Goal: Task Accomplishment & Management: Manage account settings

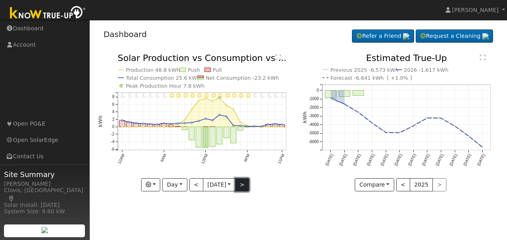
click at [246, 189] on button ">" at bounding box center [242, 185] width 14 height 14
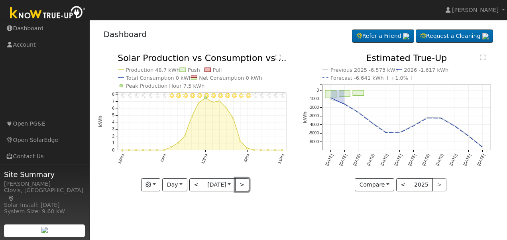
click at [246, 187] on button ">" at bounding box center [242, 185] width 14 height 14
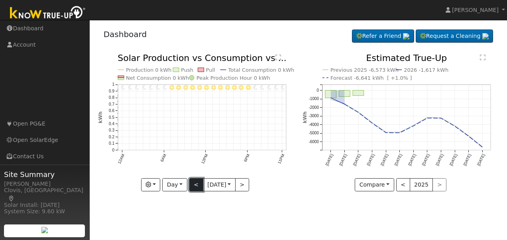
click at [194, 187] on button "<" at bounding box center [196, 185] width 14 height 14
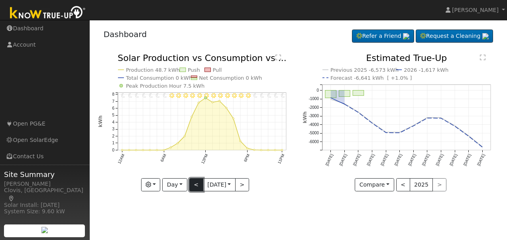
click at [194, 187] on button "<" at bounding box center [196, 185] width 14 height 14
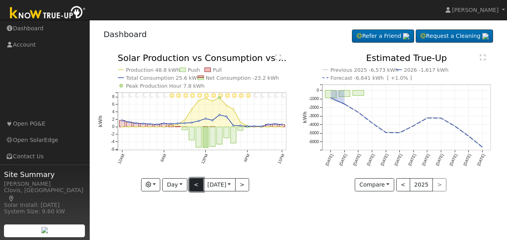
click at [194, 187] on button "<" at bounding box center [196, 185] width 14 height 14
type input "[DATE]"
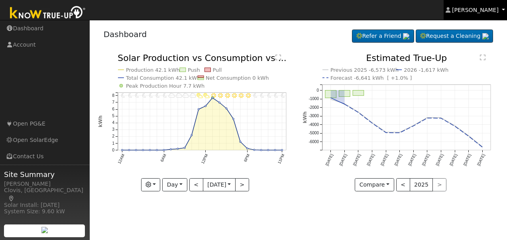
click at [481, 8] on span "[PERSON_NAME]" at bounding box center [475, 10] width 47 height 6
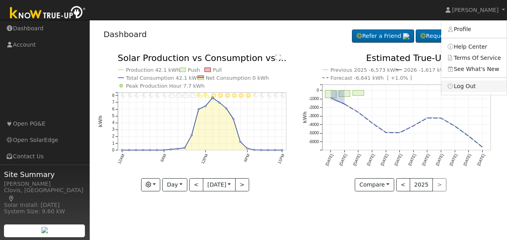
click at [469, 86] on link "Log Out" at bounding box center [473, 86] width 65 height 11
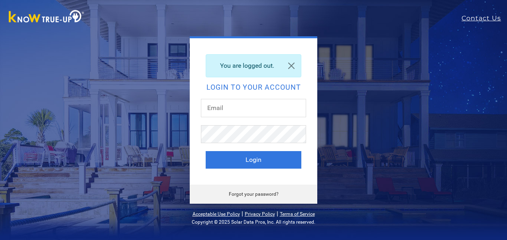
type input "durangarc@hotmail.com"
click at [384, 73] on div "You are logged out. Login to your account durangarc@hotmail.com Login Forgot yo…" at bounding box center [253, 119] width 303 height 167
